Goal: Information Seeking & Learning: Learn about a topic

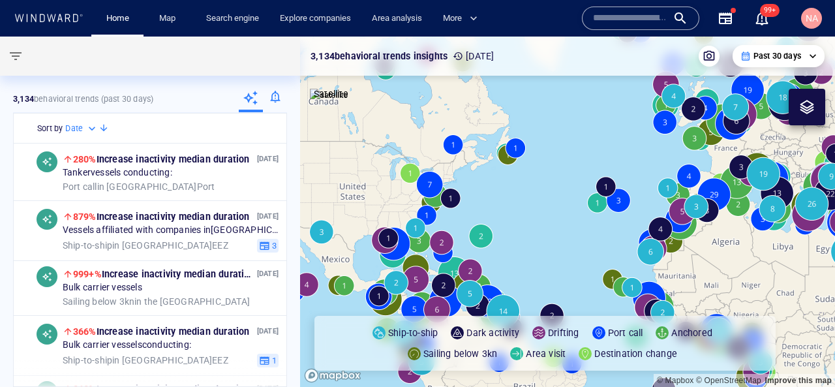
click at [623, 22] on input "text" at bounding box center [630, 18] width 74 height 20
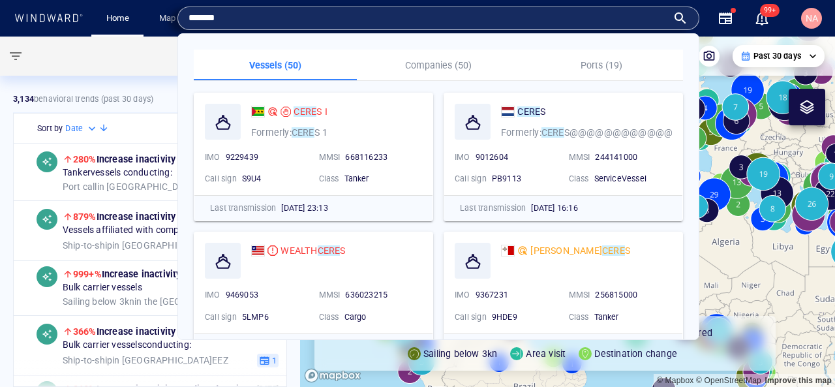
type input "*******"
click at [302, 111] on mark "CERE" at bounding box center [305, 111] width 23 height 10
click at [303, 116] on canvas "Map" at bounding box center [567, 212] width 535 height 350
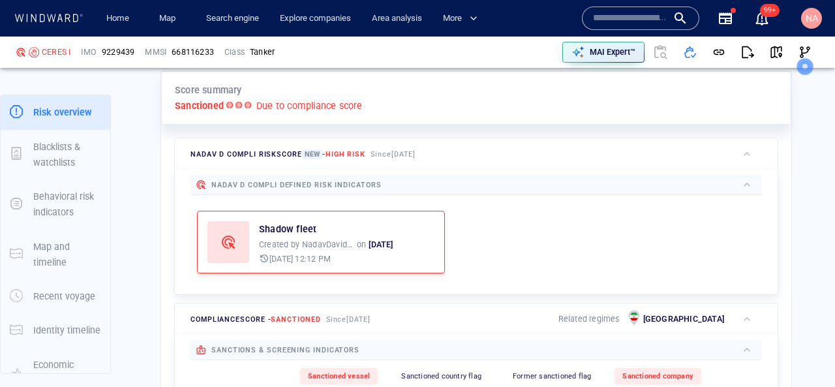
scroll to position [309, 0]
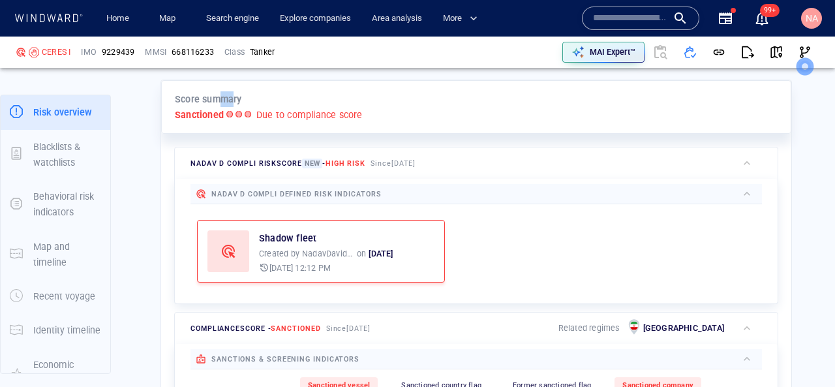
click at [228, 94] on p "Score summary" at bounding box center [208, 99] width 67 height 16
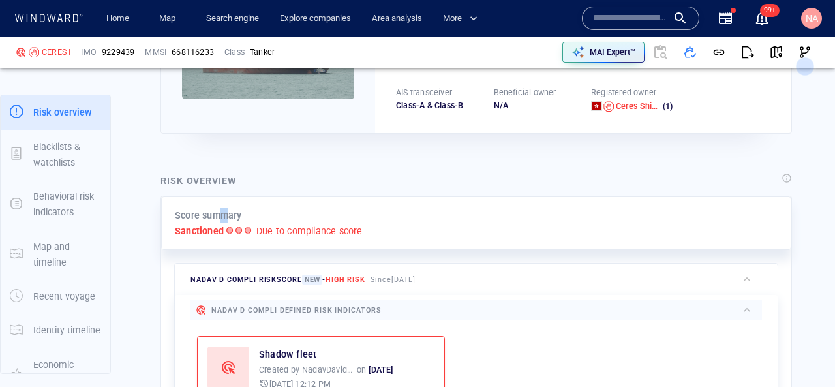
scroll to position [199, 0]
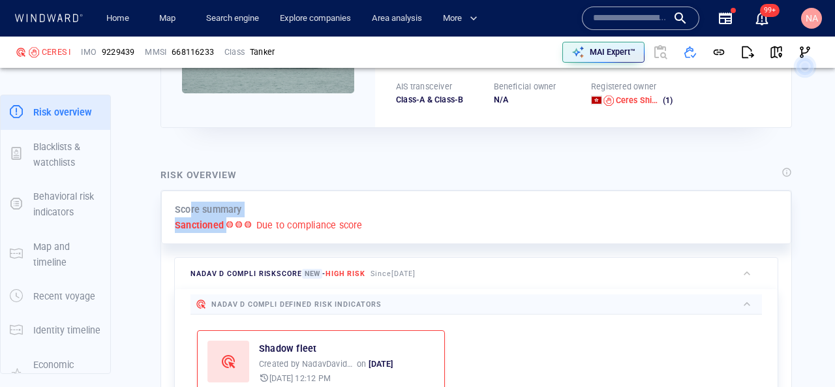
drag, startPoint x: 191, startPoint y: 206, endPoint x: 256, endPoint y: 233, distance: 70.5
click at [256, 233] on div "Score summary Sanctioned Due to compliance score" at bounding box center [476, 217] width 630 height 54
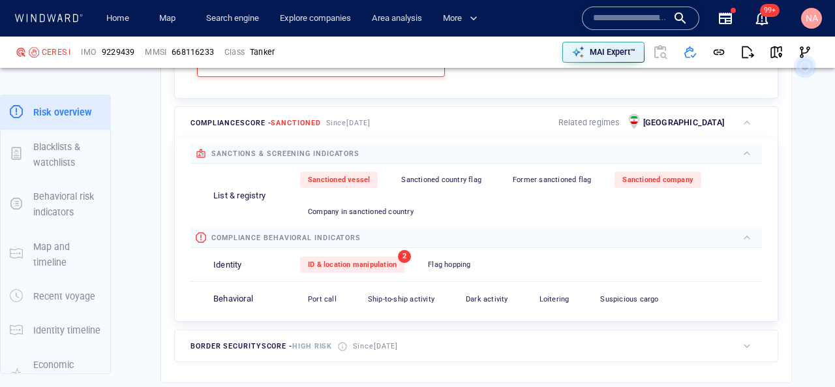
scroll to position [517, 0]
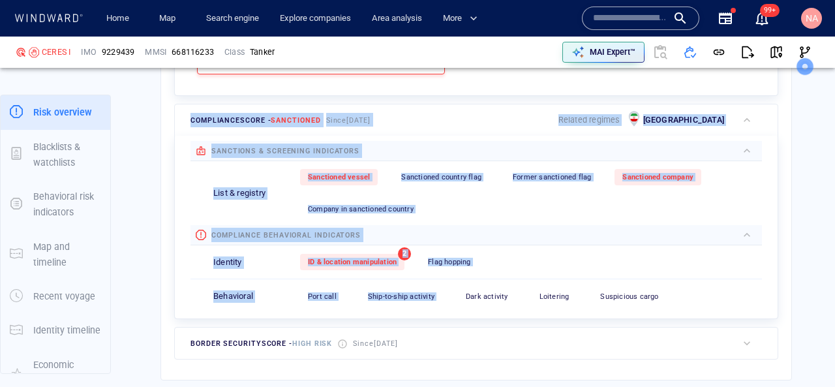
drag, startPoint x: 175, startPoint y: 108, endPoint x: 412, endPoint y: 315, distance: 315.3
click at [412, 315] on div "compliance score - Sanctioned Since [DATE] Related regimes Iran sanctions & scr…" at bounding box center [476, 211] width 604 height 215
click at [175, 275] on div "sanctions & screening indicators List & registry Sanctioned vessel 0 Sanctioned…" at bounding box center [476, 227] width 603 height 183
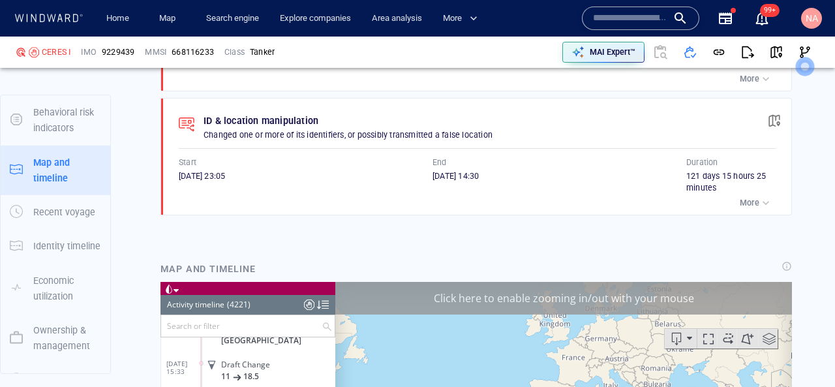
scroll to position [168, 0]
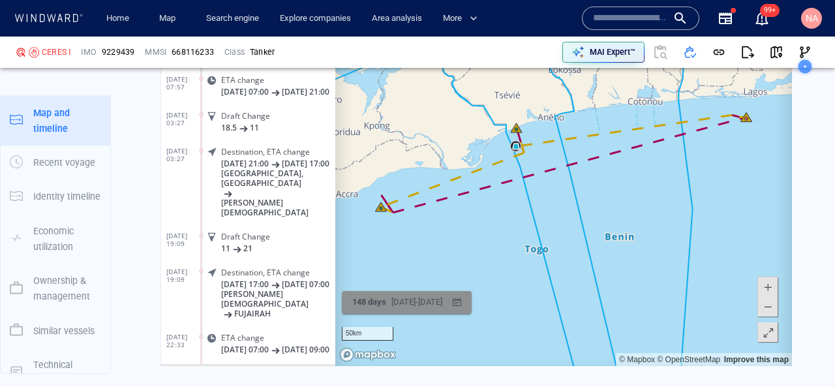
click at [445, 296] on div "[DATE] - [DATE]" at bounding box center [417, 303] width 56 height 20
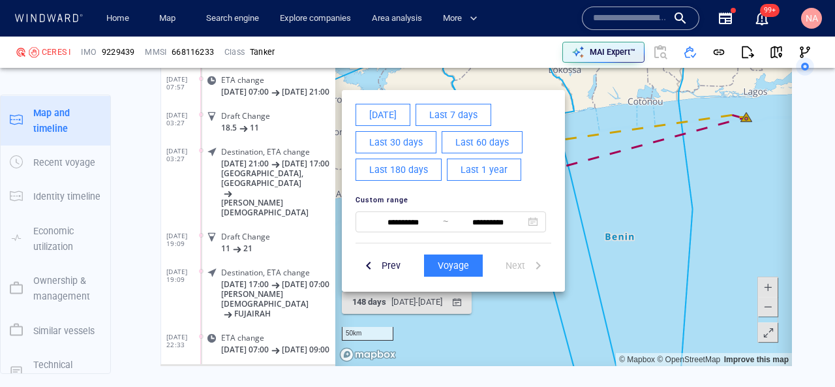
click at [485, 167] on span "Last 1 year" at bounding box center [484, 170] width 47 height 16
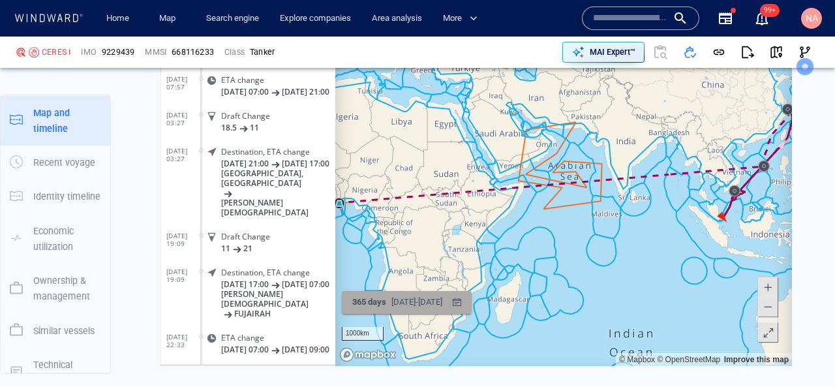
drag, startPoint x: 692, startPoint y: 219, endPoint x: 460, endPoint y: 307, distance: 248.1
click at [460, 307] on div "Click here to enable zooming in/out with your mouse 1000km © Mapbox © OpenStree…" at bounding box center [475, 164] width 631 height 404
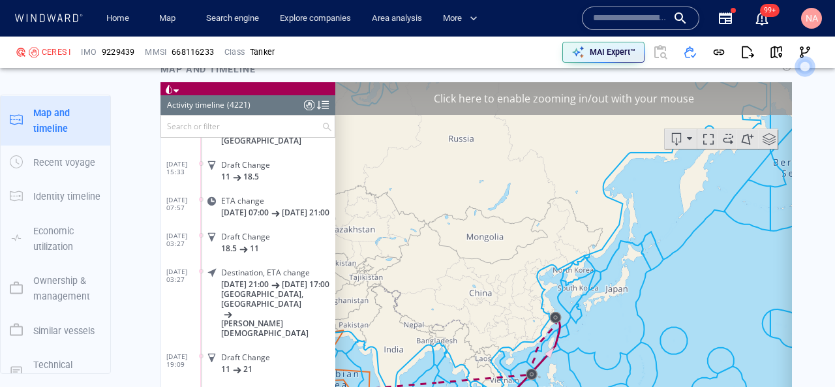
scroll to position [1374, 0]
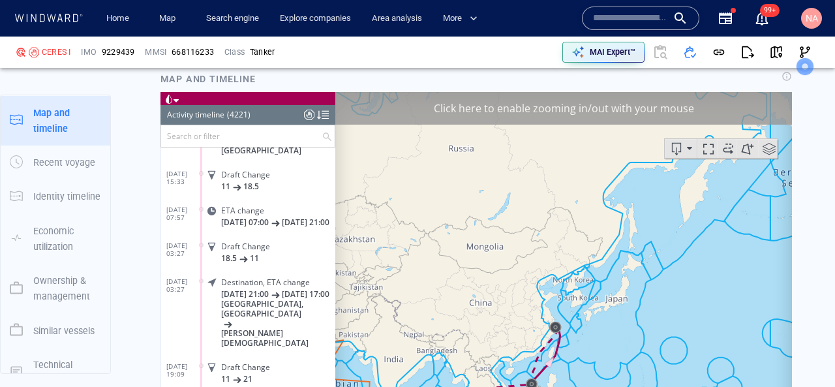
click at [207, 140] on input "text" at bounding box center [241, 136] width 160 height 22
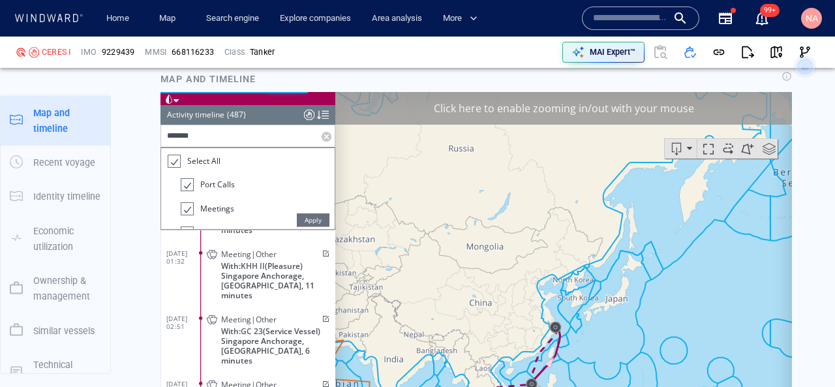
scroll to position [17439, 0]
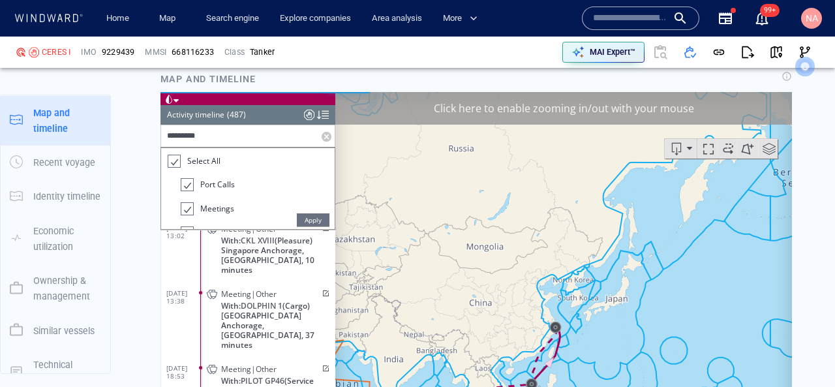
type input "*********"
click at [305, 220] on span "Apply" at bounding box center [313, 219] width 33 height 13
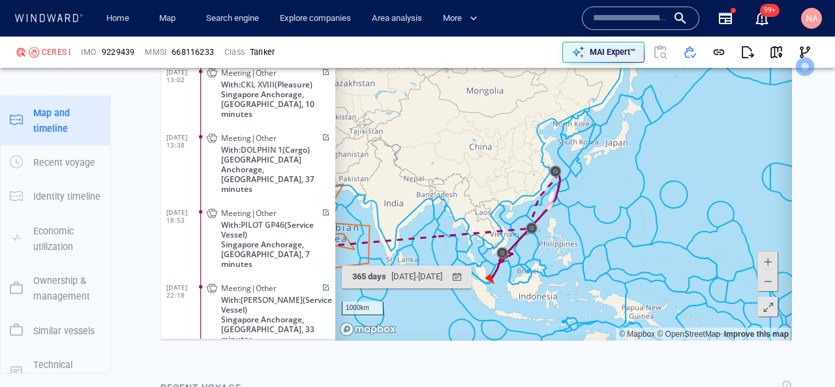
click at [242, 295] on span "With: [PERSON_NAME] (Service Vessel)" at bounding box center [278, 305] width 114 height 20
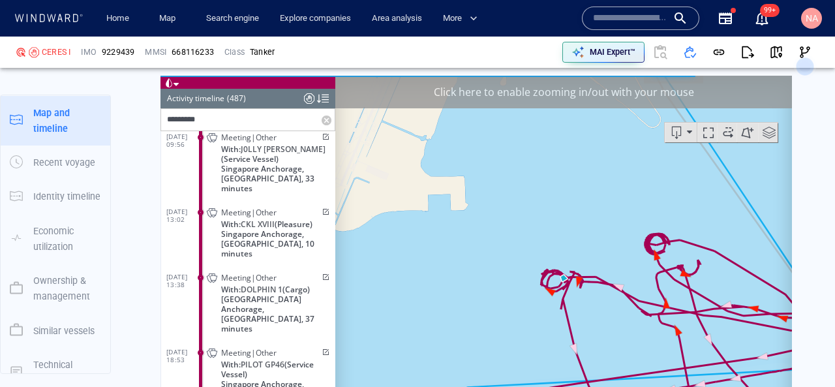
click at [641, 80] on div "Click here to enable zooming in/out with your mouse" at bounding box center [563, 92] width 457 height 33
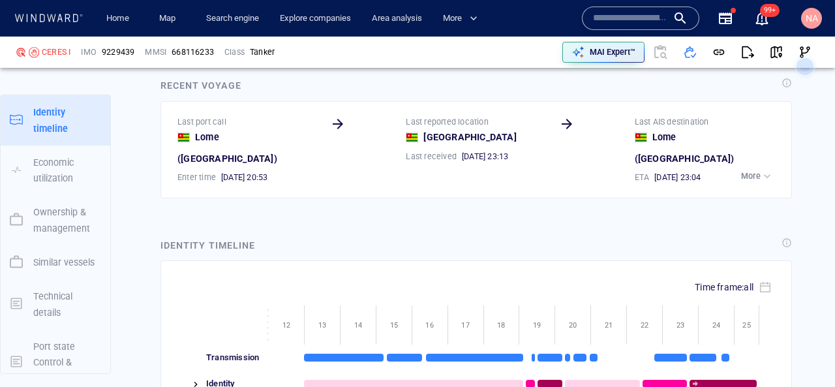
click at [766, 170] on div "button" at bounding box center [767, 176] width 13 height 13
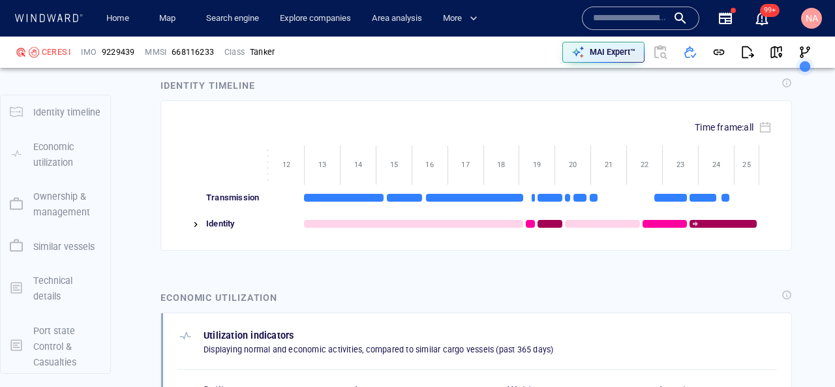
click at [213, 211] on div "Identity" at bounding box center [235, 224] width 67 height 26
click at [198, 219] on img at bounding box center [195, 224] width 10 height 10
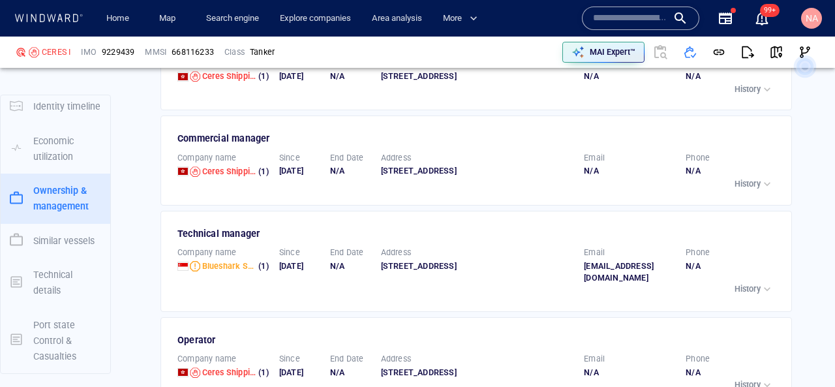
click at [737, 185] on p "History" at bounding box center [748, 184] width 26 height 12
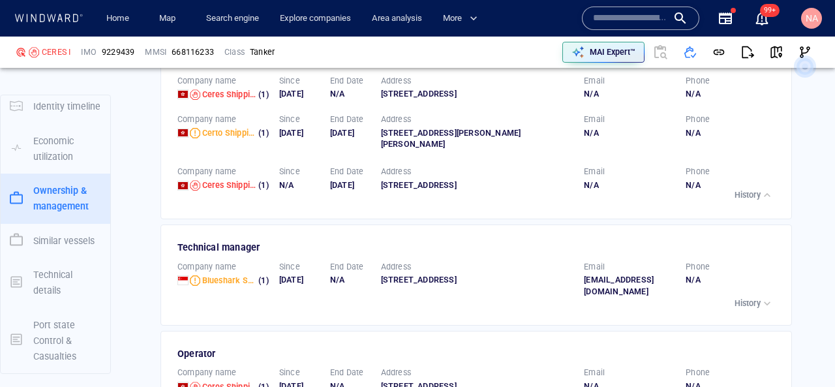
scroll to position [3021, 0]
click at [746, 309] on p "History" at bounding box center [748, 303] width 26 height 12
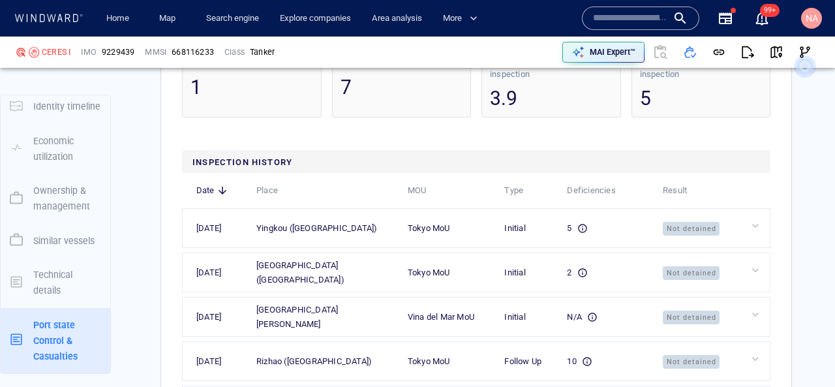
scroll to position [4052, 0]
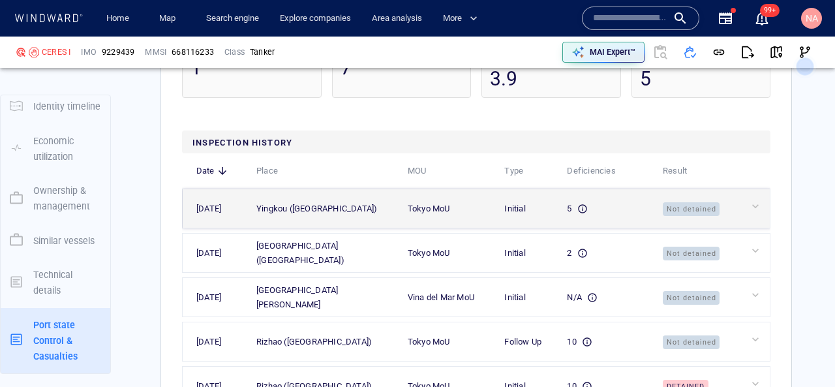
click at [751, 213] on div at bounding box center [758, 206] width 18 height 13
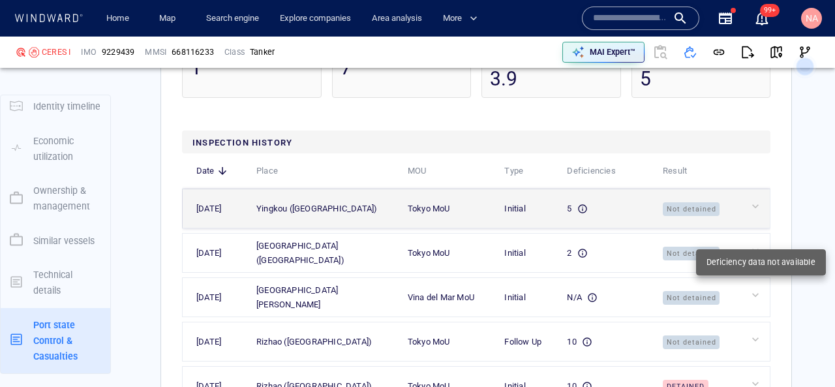
click at [753, 213] on div at bounding box center [758, 206] width 18 height 13
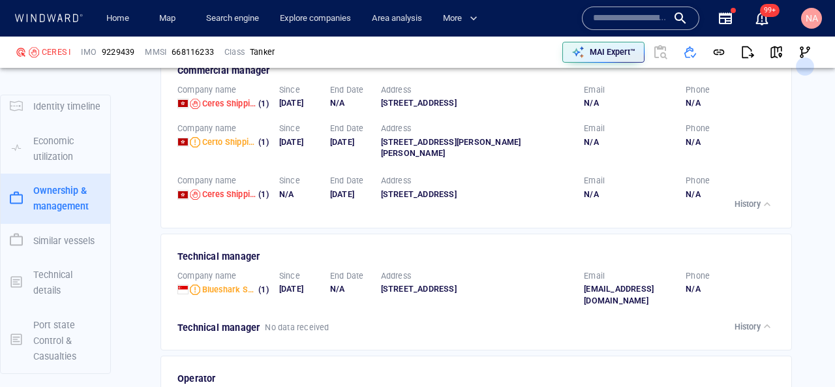
scroll to position [2988, 0]
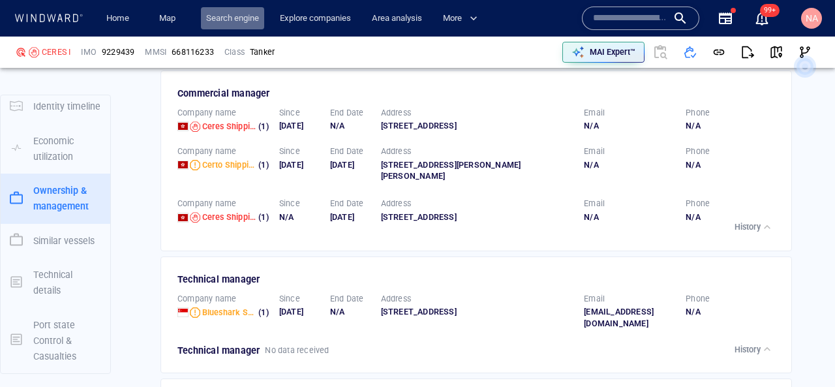
click at [208, 18] on link "Search engine" at bounding box center [232, 18] width 63 height 23
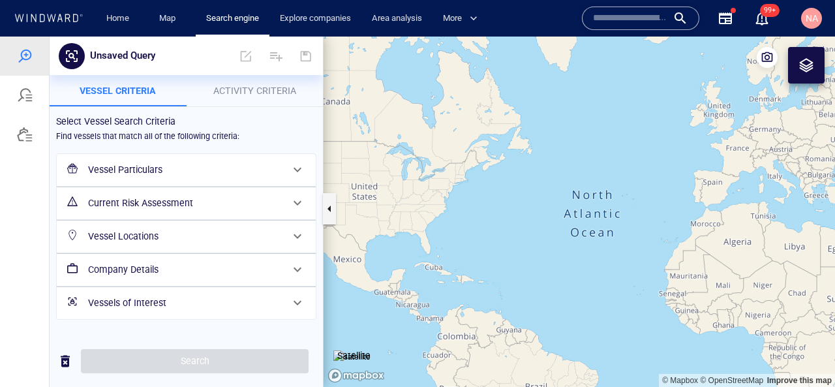
click at [29, 127] on div at bounding box center [25, 135] width 16 height 16
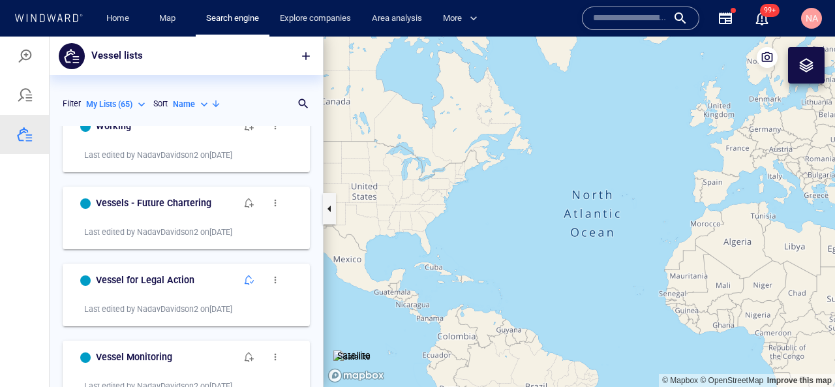
scroll to position [100, 0]
click at [29, 57] on div at bounding box center [25, 56] width 16 height 16
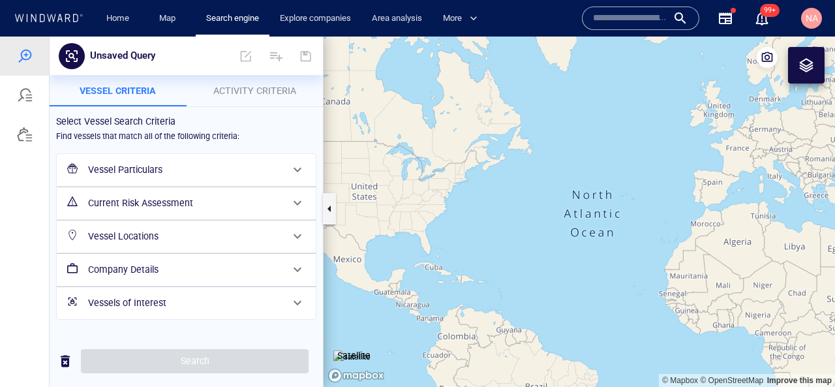
click at [171, 166] on h6 "Vessel Particulars" at bounding box center [185, 170] width 194 height 16
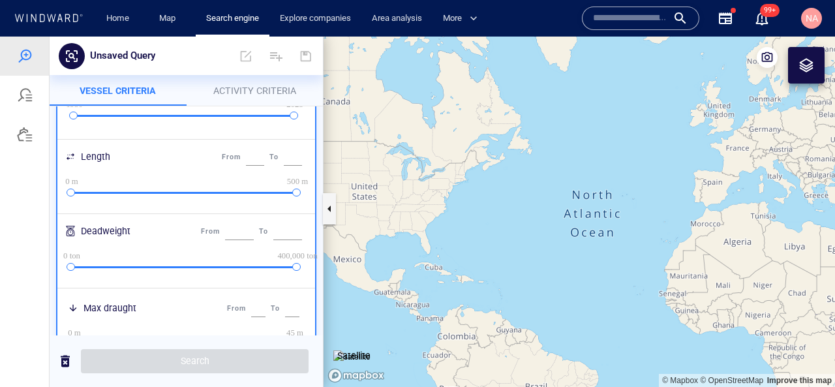
scroll to position [311, 0]
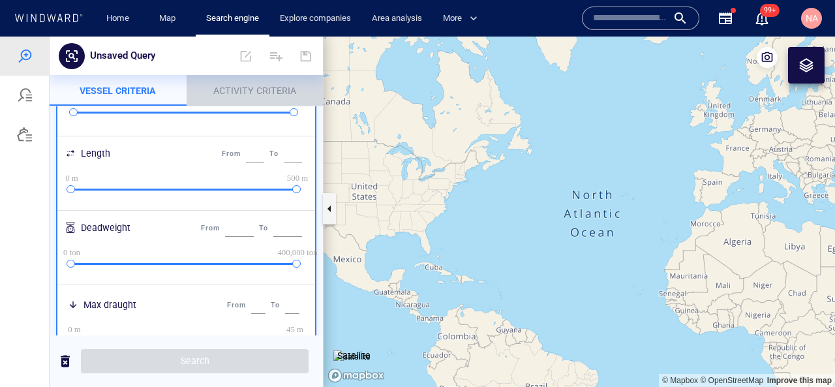
click at [236, 95] on span "Activity Criteria" at bounding box center [254, 90] width 83 height 10
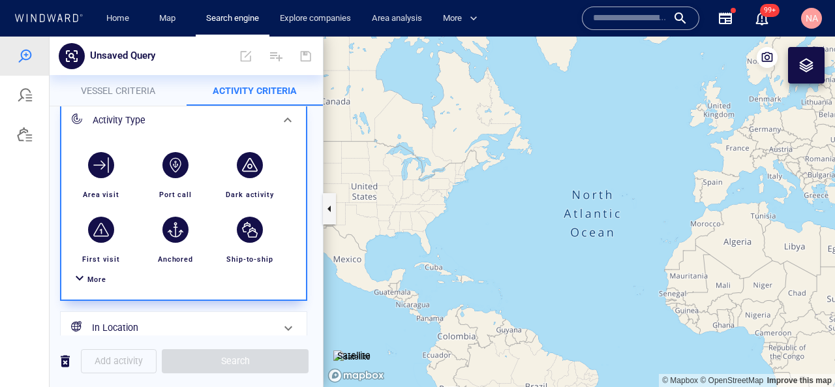
click at [102, 282] on span "More" at bounding box center [96, 279] width 19 height 8
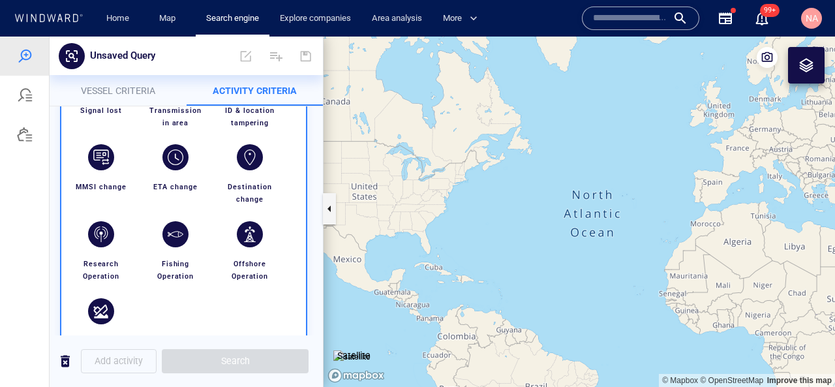
scroll to position [297, 0]
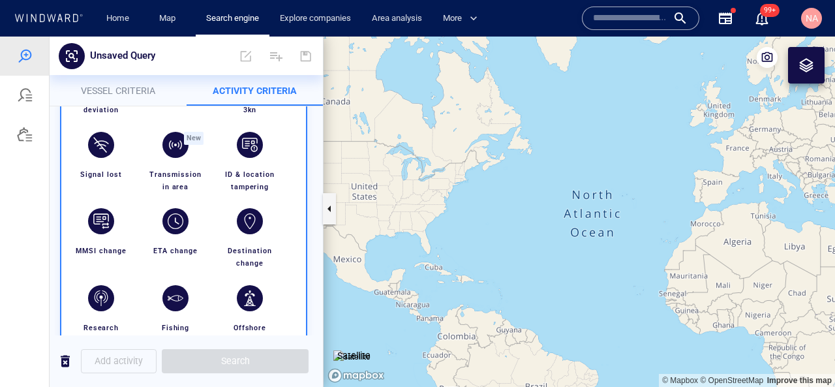
click at [142, 84] on p "Vessel criteria" at bounding box center [117, 91] width 121 height 16
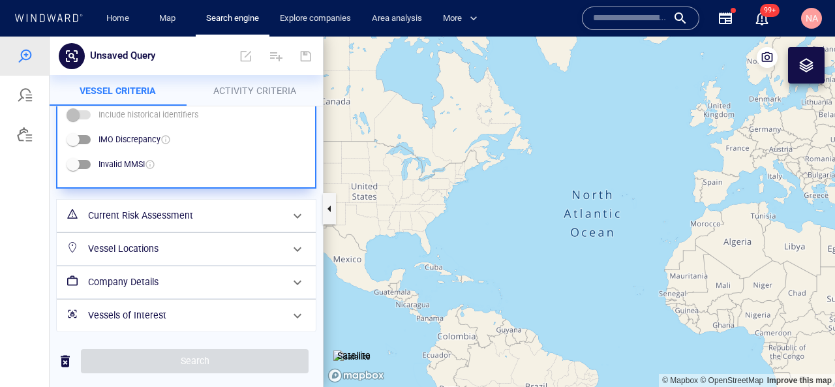
click at [132, 207] on div "Current Risk Assessment" at bounding box center [185, 215] width 204 height 27
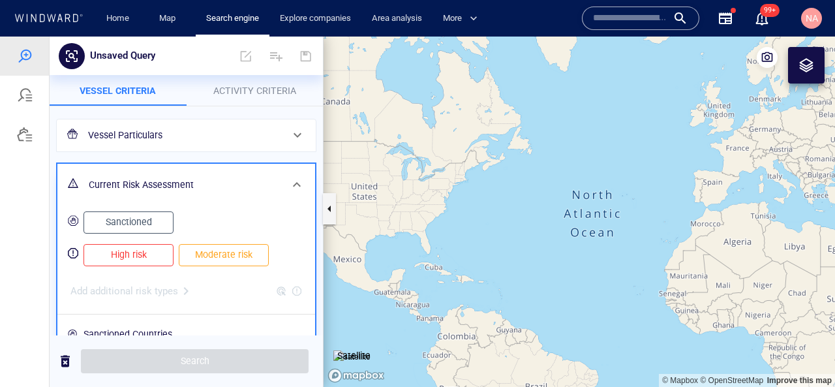
scroll to position [0, 0]
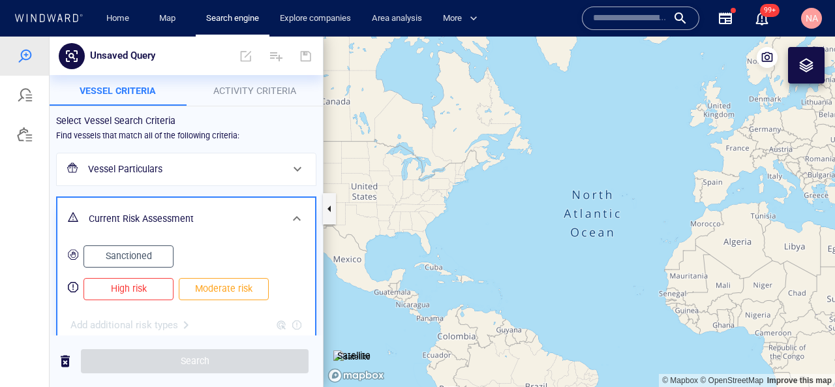
click at [257, 88] on span "Activity Criteria" at bounding box center [254, 90] width 83 height 10
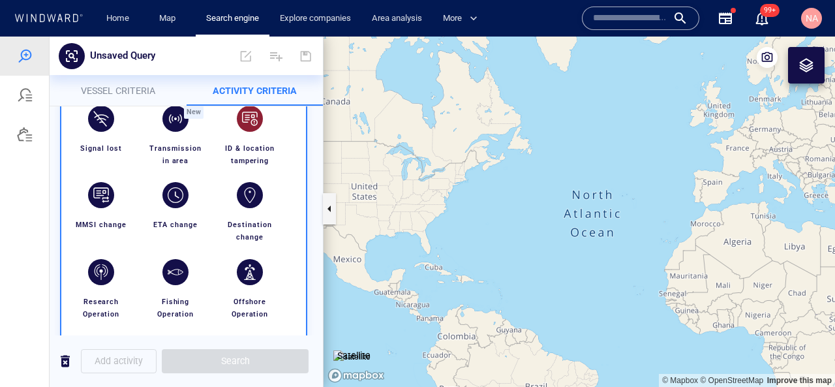
scroll to position [324, 0]
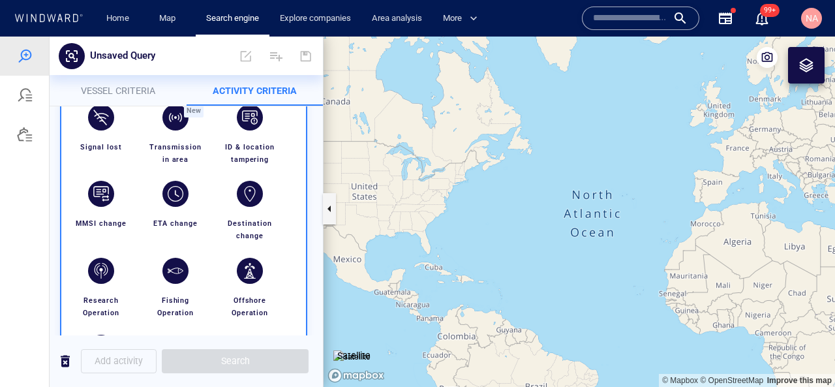
drag, startPoint x: 30, startPoint y: 90, endPoint x: 115, endPoint y: 72, distance: 86.7
click at [115, 72] on div "Unsaved Query Something went wrong An error occurred while searching for the en…" at bounding box center [417, 212] width 835 height 350
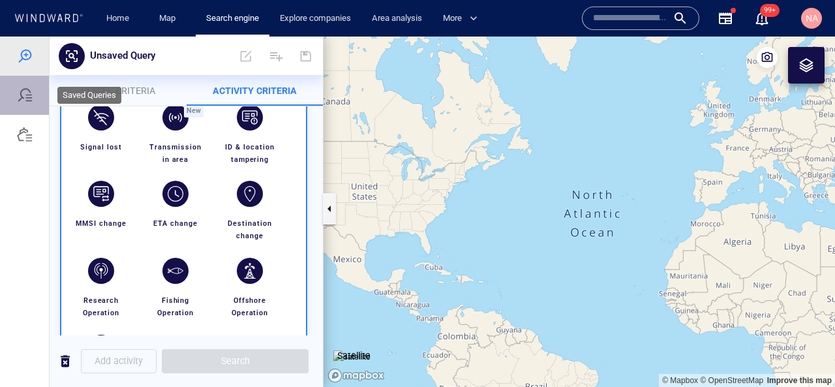
click at [33, 91] on div at bounding box center [24, 95] width 49 height 39
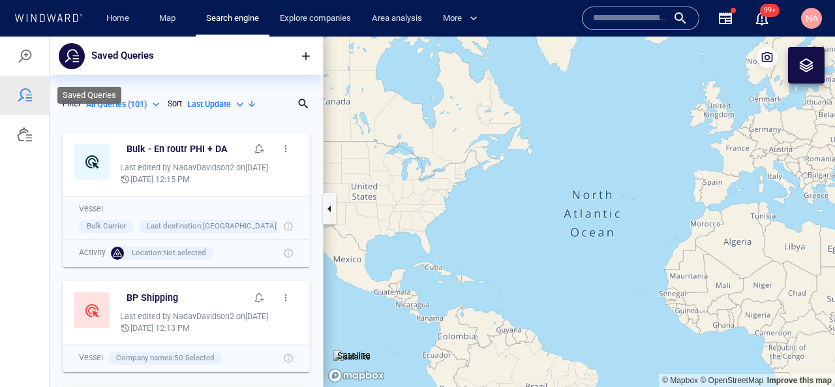
scroll to position [261, 273]
